Goal: Information Seeking & Learning: Learn about a topic

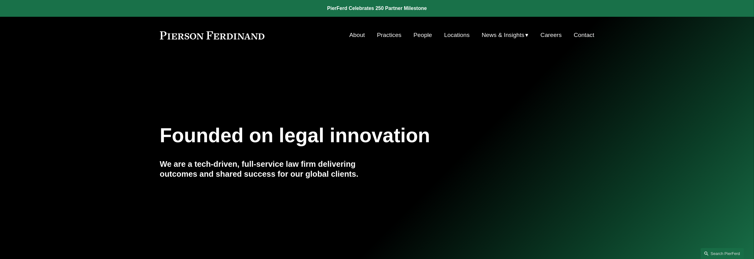
click at [417, 37] on link "People" at bounding box center [423, 35] width 19 height 12
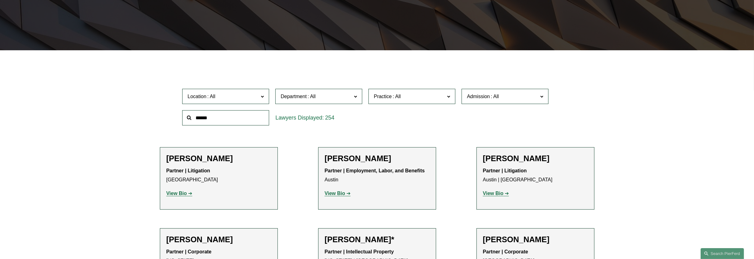
scroll to position [155, 0]
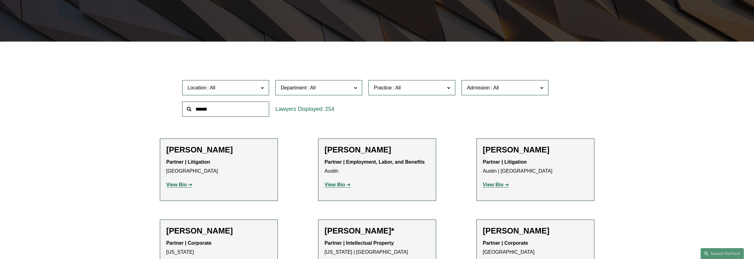
click at [304, 92] on span "Department" at bounding box center [316, 88] width 71 height 8
click at [0, 0] on link "Litigation" at bounding box center [0, 0] width 0 height 0
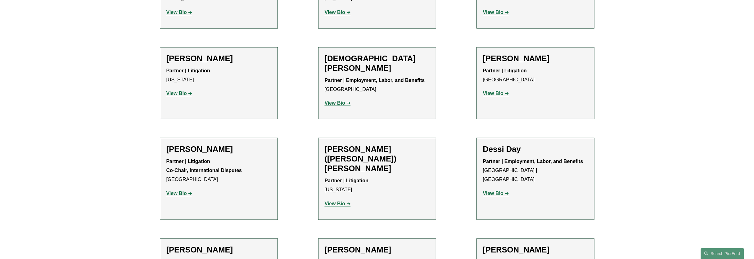
scroll to position [776, 0]
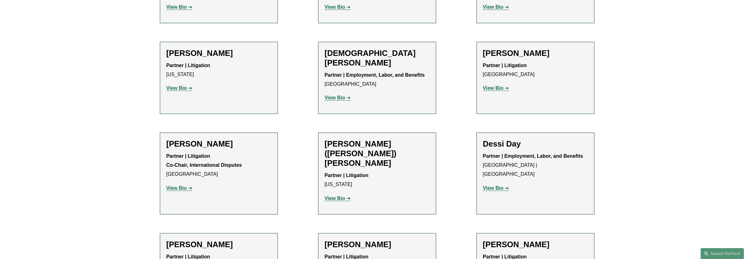
click at [345, 95] on link "View Bio" at bounding box center [338, 97] width 26 height 5
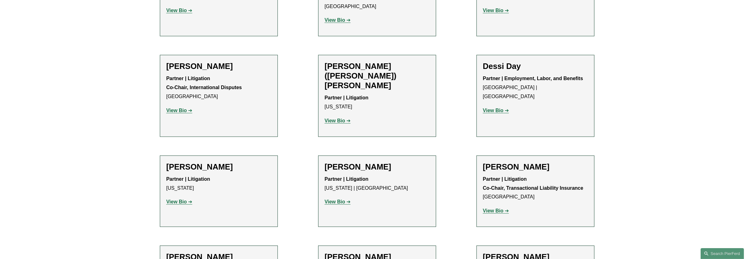
scroll to position [893, 0]
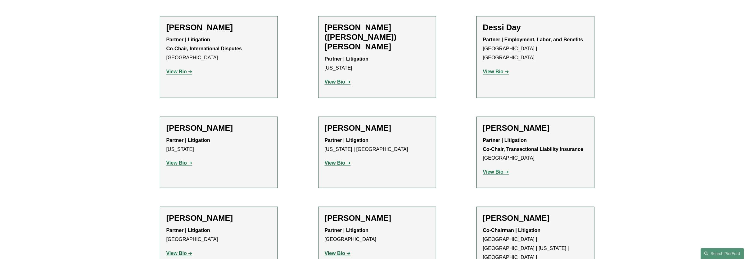
click at [334, 160] on strong "View Bio" at bounding box center [335, 162] width 20 height 5
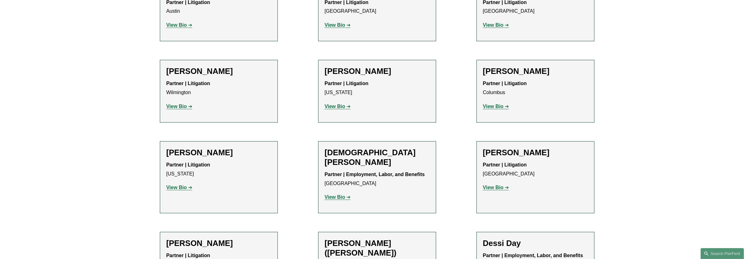
scroll to position [699, 0]
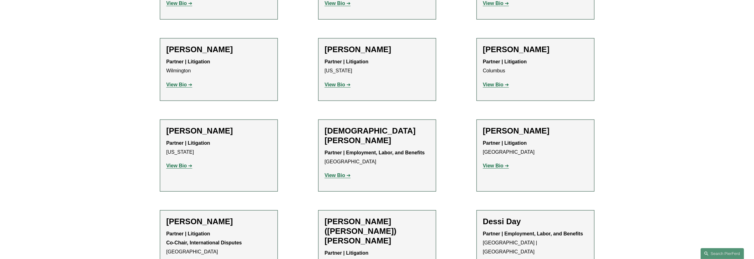
click at [337, 173] on strong "View Bio" at bounding box center [335, 175] width 20 height 5
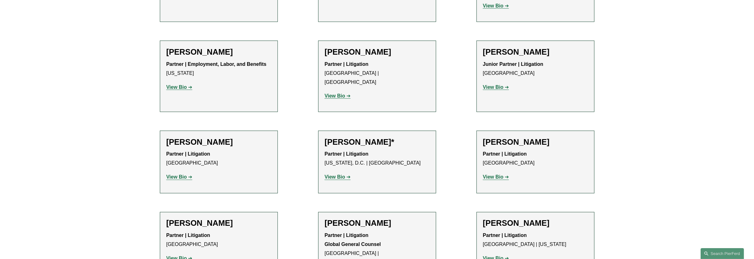
scroll to position [1203, 0]
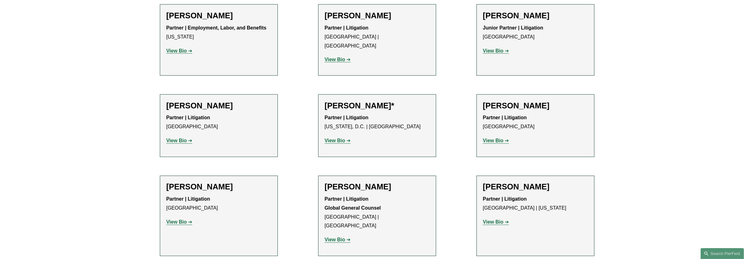
click at [345, 138] on strong "View Bio" at bounding box center [335, 140] width 20 height 5
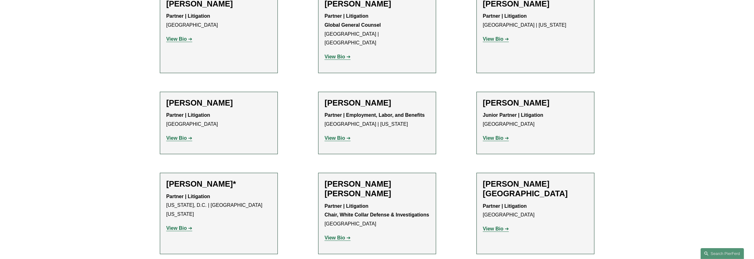
scroll to position [1398, 0]
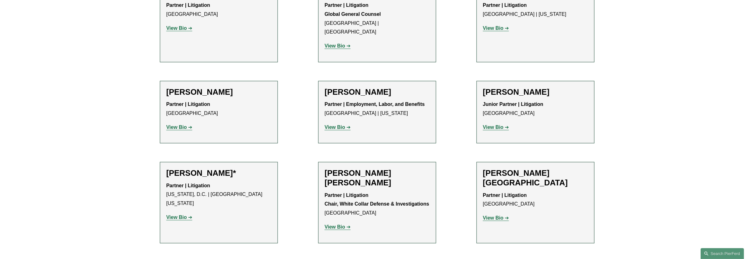
click at [189, 215] on link "View Bio" at bounding box center [179, 217] width 26 height 5
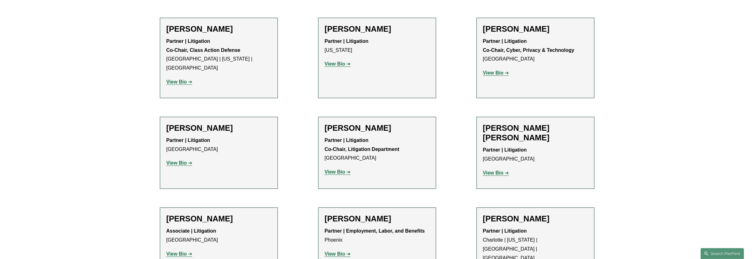
scroll to position [2368, 0]
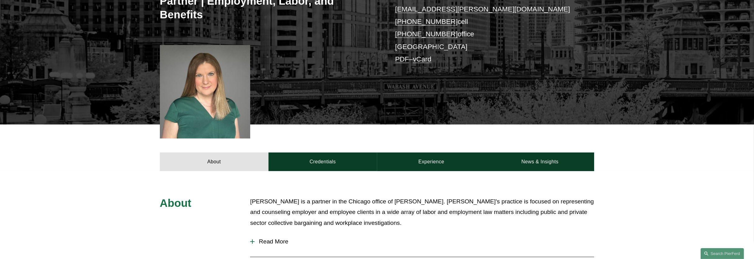
scroll to position [155, 0]
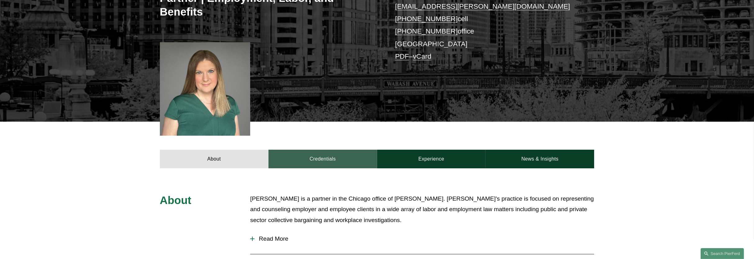
click at [361, 150] on link "Credentials" at bounding box center [323, 159] width 109 height 19
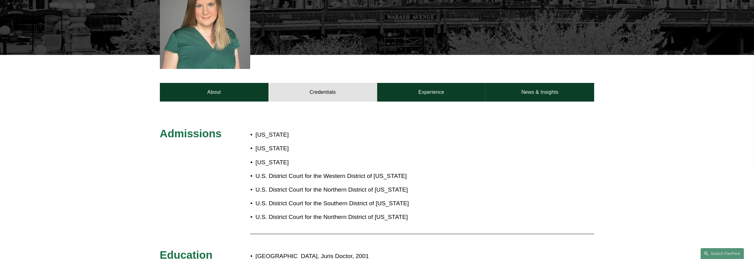
scroll to position [233, 0]
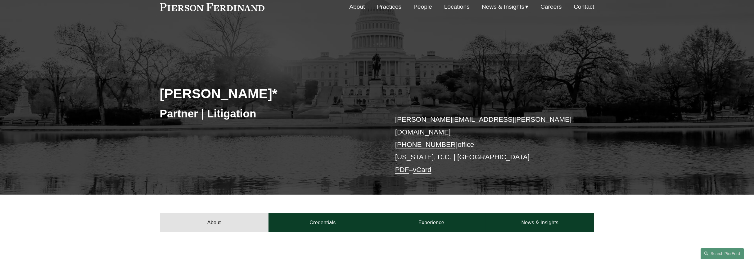
scroll to position [39, 0]
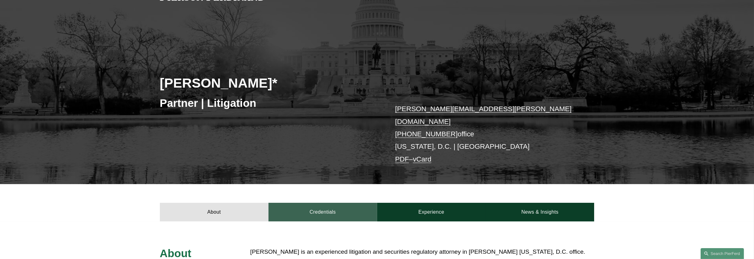
click at [342, 209] on link "Credentials" at bounding box center [323, 212] width 109 height 19
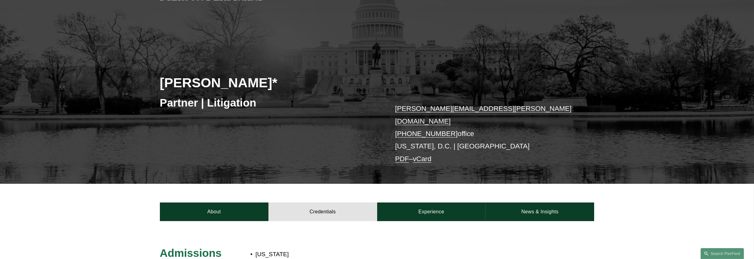
scroll to position [0, 0]
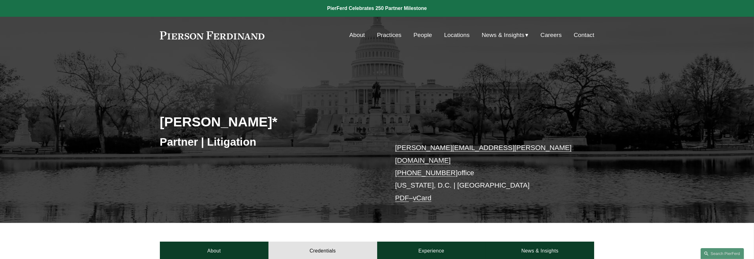
click at [246, 119] on h2 "Emily Goebel*" at bounding box center [268, 122] width 217 height 16
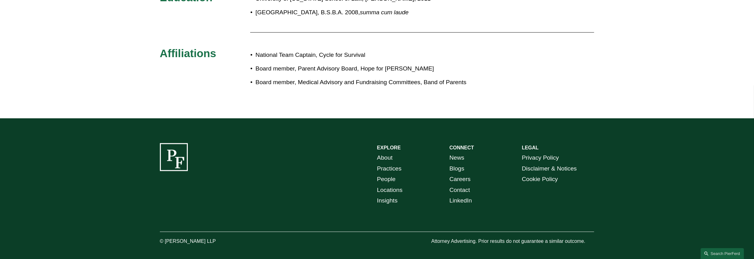
scroll to position [194, 0]
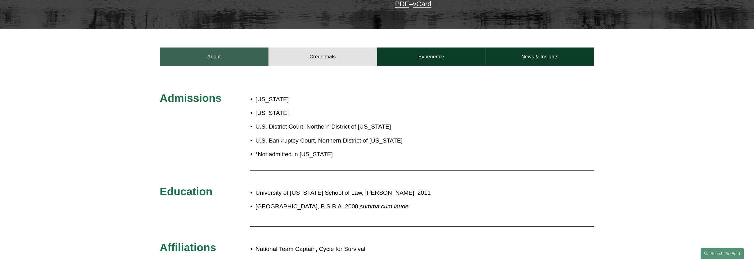
click at [220, 54] on link "About" at bounding box center [214, 57] width 109 height 19
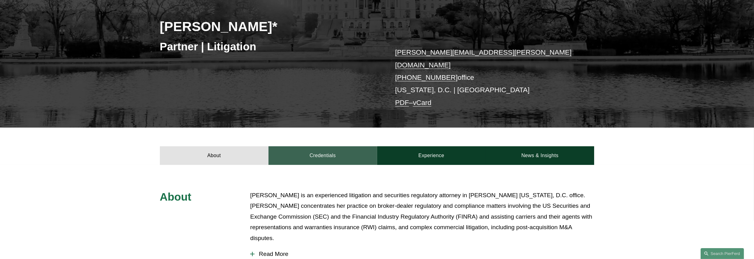
scroll to position [94, 0]
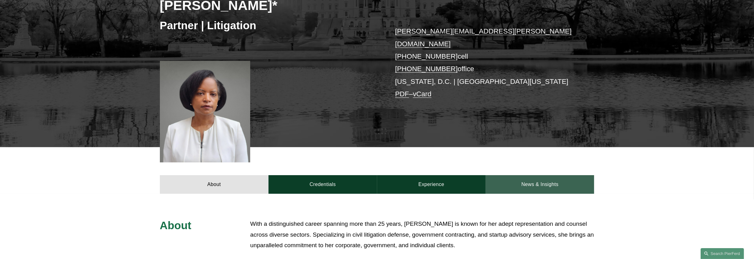
scroll to position [78, 0]
